Goal: Task Accomplishment & Management: Use online tool/utility

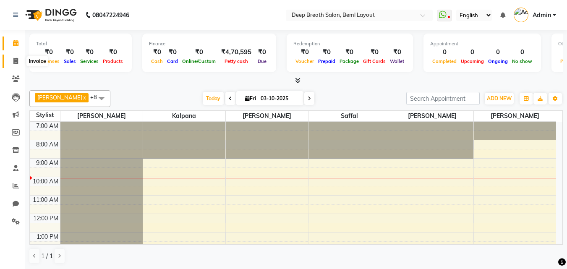
click at [16, 60] on icon at bounding box center [15, 61] width 5 height 6
select select "service"
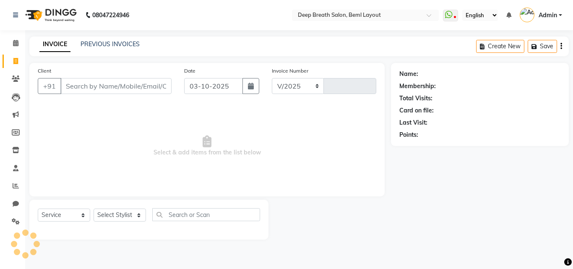
select select "4101"
type input "1035"
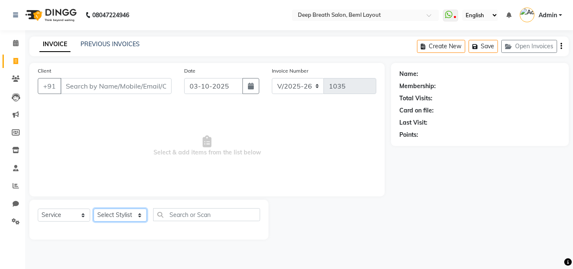
click at [120, 215] on select "Select Stylist [PERSON_NAME] [PERSON_NAME] [PERSON_NAME] Pallavi Mam [PERSON_NA…" at bounding box center [120, 215] width 53 height 13
select select "29905"
click at [94, 209] on select "Select Stylist [PERSON_NAME] [PERSON_NAME] [PERSON_NAME] Pallavi Mam [PERSON_NA…" at bounding box center [120, 215] width 53 height 13
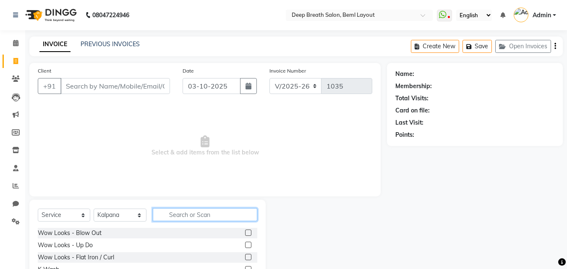
click at [190, 209] on input "text" at bounding box center [205, 214] width 104 height 13
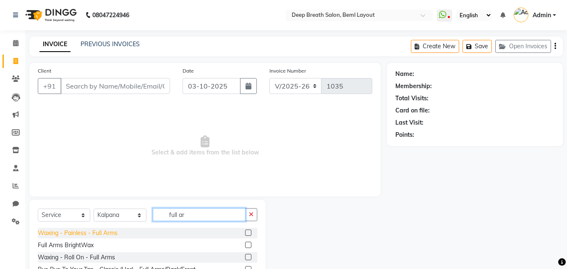
type input "full ar"
click at [84, 236] on div "Waxing - Painless - Full Arms" at bounding box center [78, 233] width 80 height 9
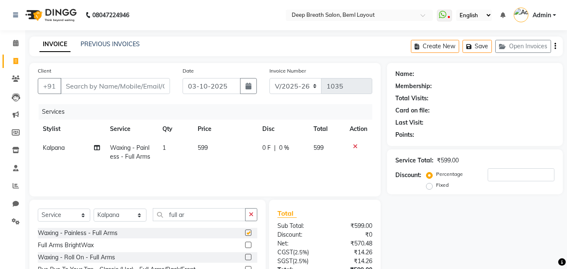
checkbox input "false"
click at [189, 217] on input "full ar" at bounding box center [199, 214] width 93 height 13
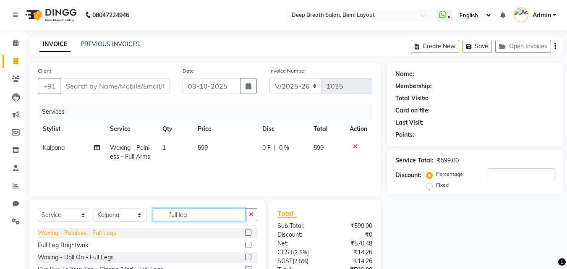
type input "full leg"
click at [75, 232] on div "Waxing - Painless - Full Legs" at bounding box center [77, 233] width 78 height 9
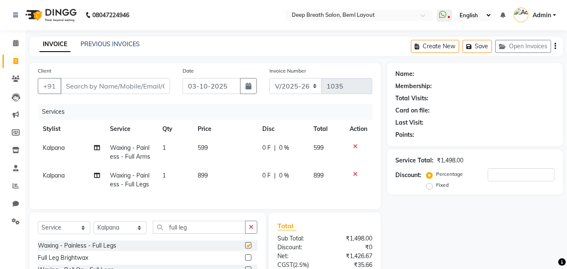
checkbox input "false"
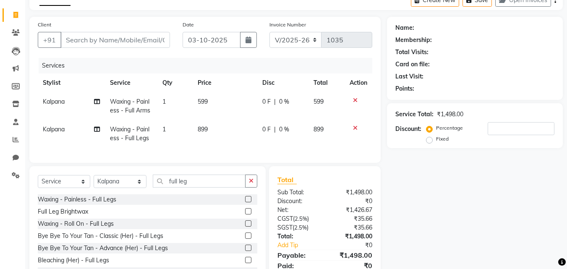
scroll to position [84, 0]
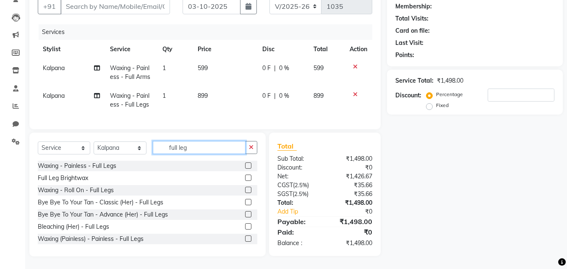
drag, startPoint x: 198, startPoint y: 152, endPoint x: 151, endPoint y: 153, distance: 47.4
click at [151, 153] on div "Select Service Product Membership Package Voucher Prepaid Gift Card Select Styl…" at bounding box center [147, 151] width 219 height 20
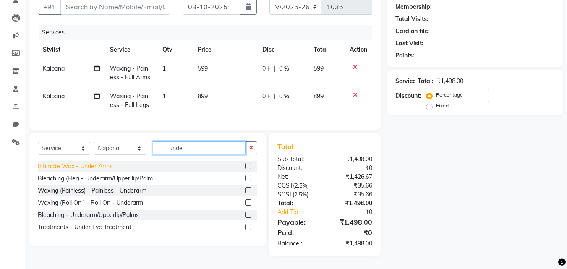
type input "unde"
click at [99, 168] on div "Intimate Wax - Under Arms" at bounding box center [75, 166] width 75 height 9
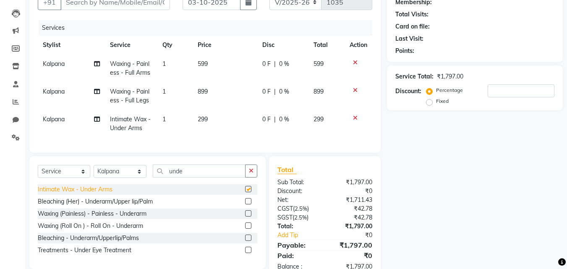
checkbox input "false"
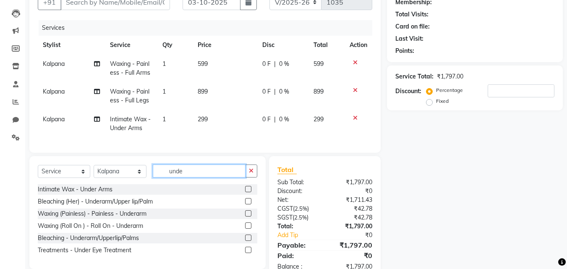
drag, startPoint x: 163, startPoint y: 181, endPoint x: 151, endPoint y: 182, distance: 11.9
click at [151, 182] on div "Select Service Product Membership Package Voucher Prepaid Gift Card Select Styl…" at bounding box center [147, 174] width 219 height 20
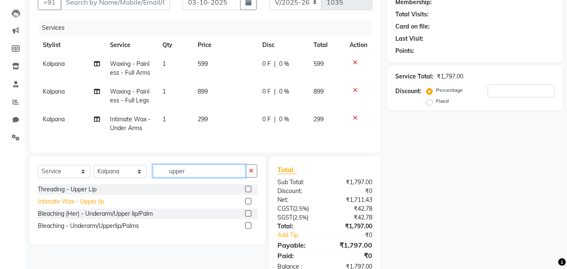
type input "upper"
click at [40, 206] on div "Intimate Wax - Upper lip" at bounding box center [71, 201] width 66 height 9
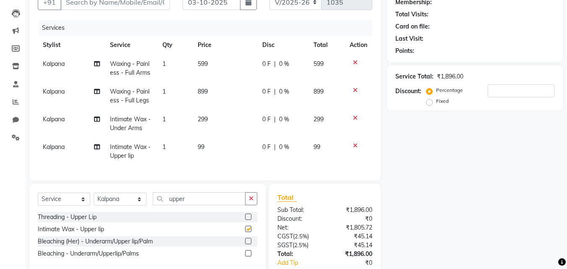
checkbox input "false"
drag, startPoint x: 170, startPoint y: 211, endPoint x: 160, endPoint y: 212, distance: 10.1
click at [160, 212] on div "Select Service Product Membership Package Voucher Prepaid Gift Card Select Styl…" at bounding box center [147, 202] width 219 height 20
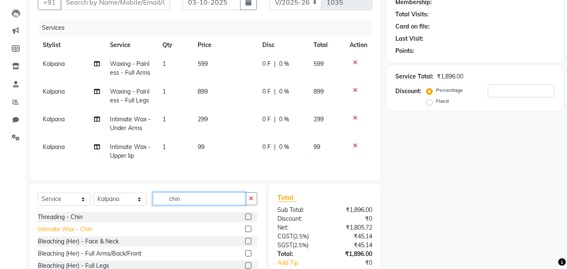
type input "chin"
click at [55, 234] on div "Intimate Wax - Chin" at bounding box center [65, 229] width 55 height 9
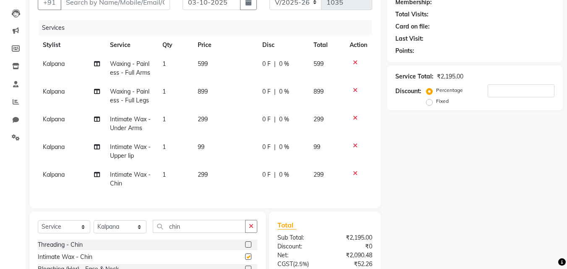
checkbox input "false"
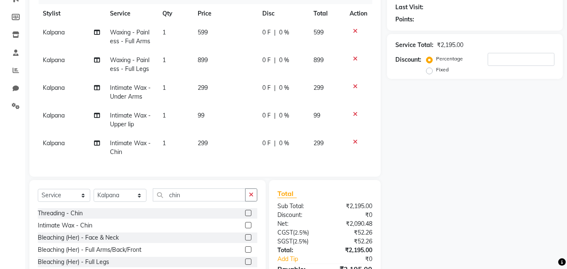
scroll to position [168, 0]
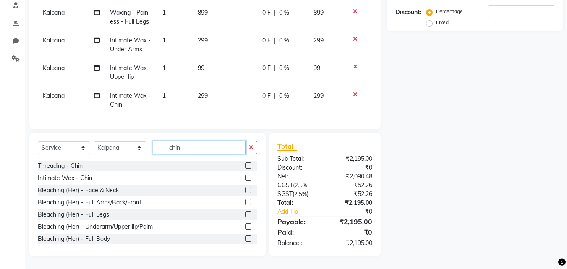
drag, startPoint x: 179, startPoint y: 155, endPoint x: 157, endPoint y: 158, distance: 22.4
click at [157, 158] on div "Select Service Product Membership Package Voucher Prepaid Gift Card Select Styl…" at bounding box center [147, 151] width 219 height 20
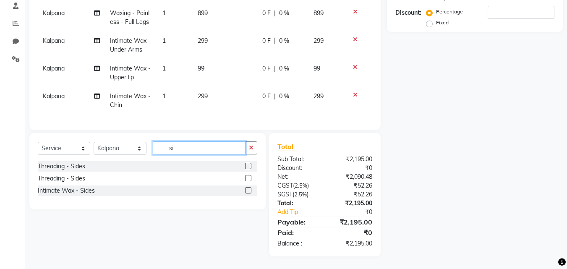
type input "s"
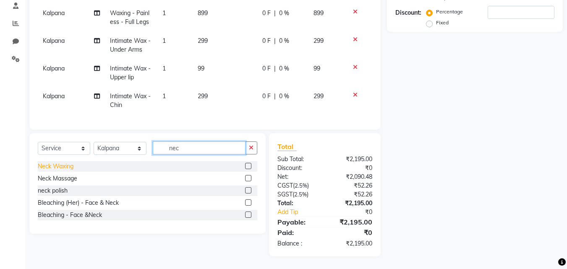
type input "nec"
click at [52, 169] on div "Neck Waxing" at bounding box center [56, 166] width 36 height 9
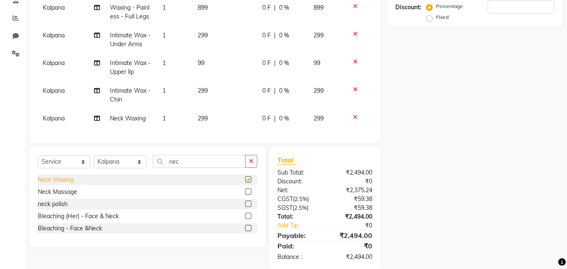
checkbox input "false"
click at [211, 96] on td "299" at bounding box center [225, 95] width 65 height 28
select select "29905"
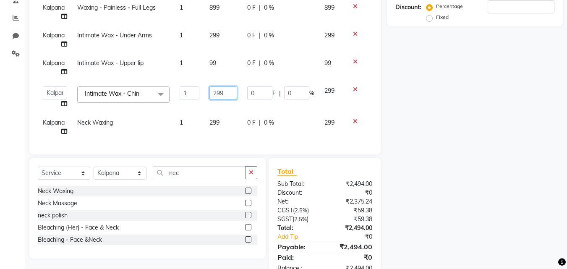
drag, startPoint x: 212, startPoint y: 96, endPoint x: 212, endPoint y: 106, distance: 9.2
click at [212, 101] on td "299" at bounding box center [223, 97] width 38 height 32
type input "199"
click at [420, 131] on div "Name: Membership: Total Visits: Card on file: Last Visit: Points: Service Total…" at bounding box center [478, 88] width 182 height 386
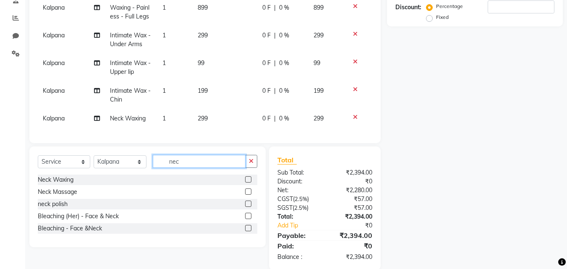
drag, startPoint x: 185, startPoint y: 165, endPoint x: 156, endPoint y: 165, distance: 29.4
click at [156, 165] on input "nec" at bounding box center [199, 161] width 93 height 13
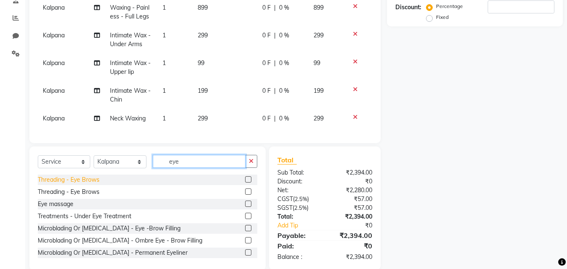
type input "eye"
click at [96, 176] on div "Threading - Eye Brows" at bounding box center [69, 179] width 62 height 9
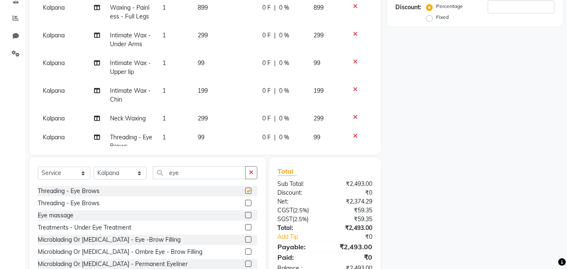
checkbox input "false"
